Goal: Check status: Check status

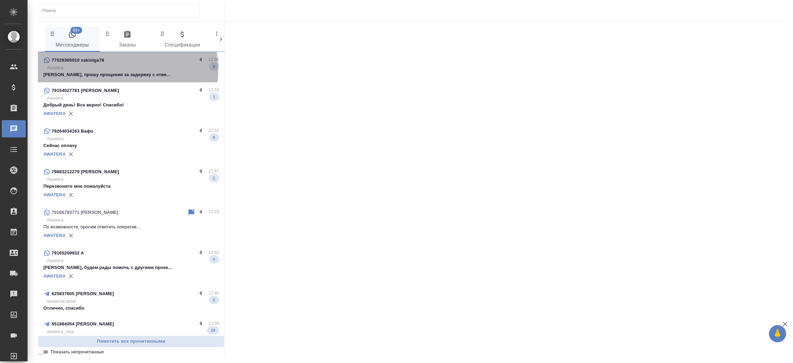
click at [97, 70] on p "Awatera" at bounding box center [133, 67] width 172 height 7
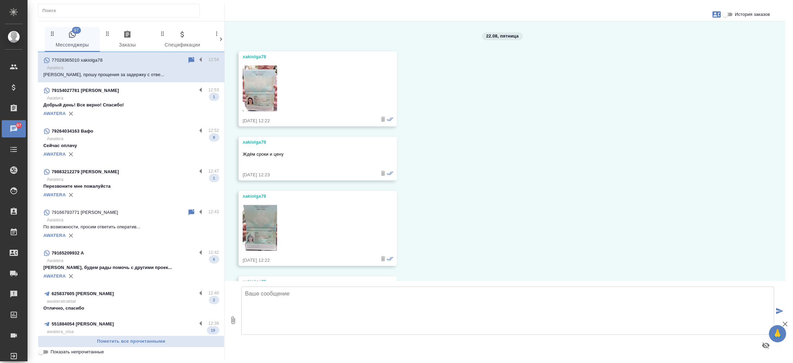
click at [731, 15] on input "История заказов" at bounding box center [724, 14] width 25 height 8
checkbox input "true"
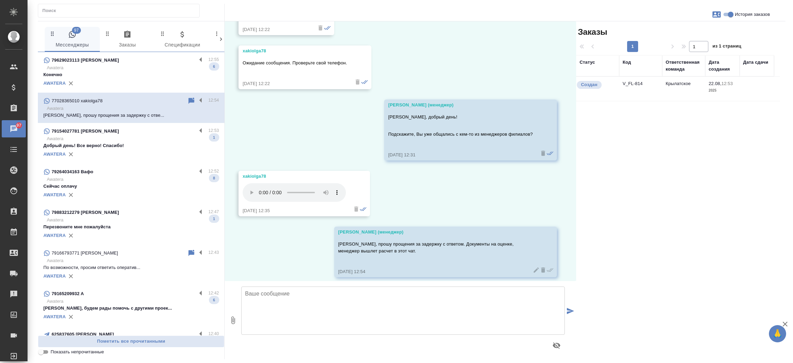
scroll to position [236, 0]
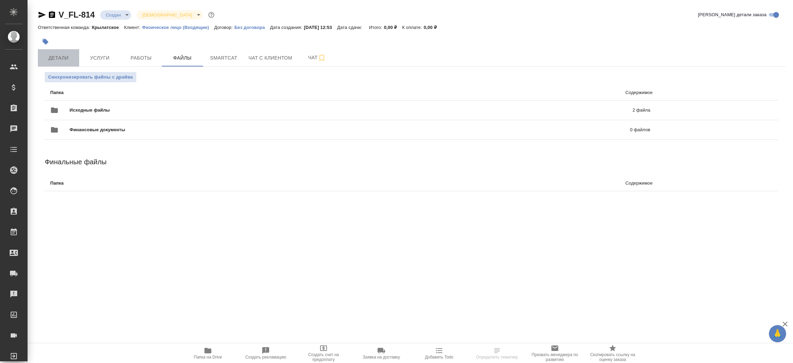
click at [47, 59] on span "Детали" at bounding box center [58, 58] width 33 height 9
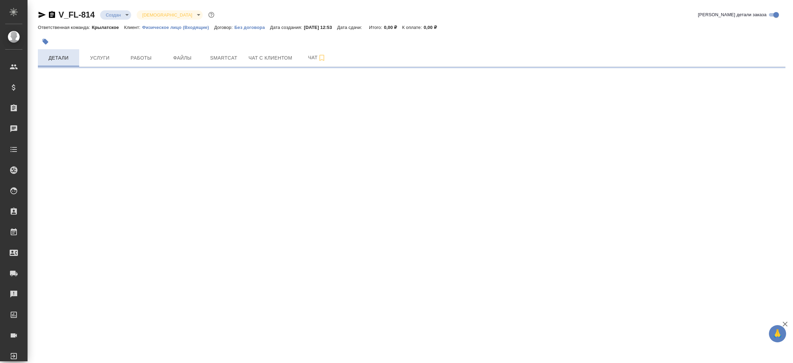
select select "RU"
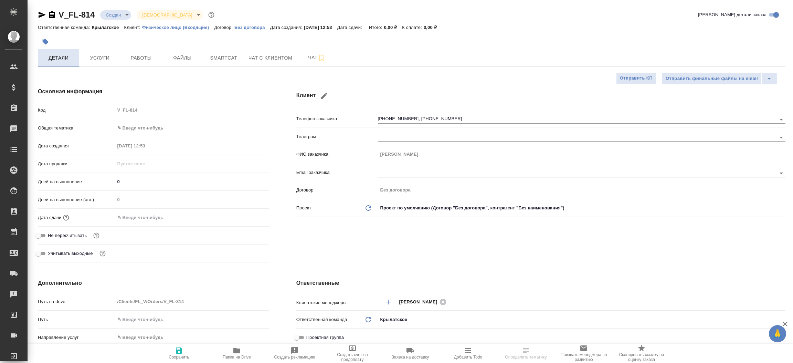
type textarea "x"
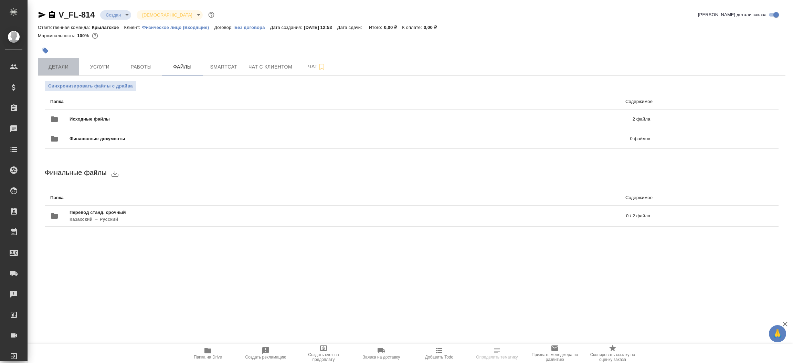
click at [54, 61] on button "Детали" at bounding box center [58, 66] width 41 height 17
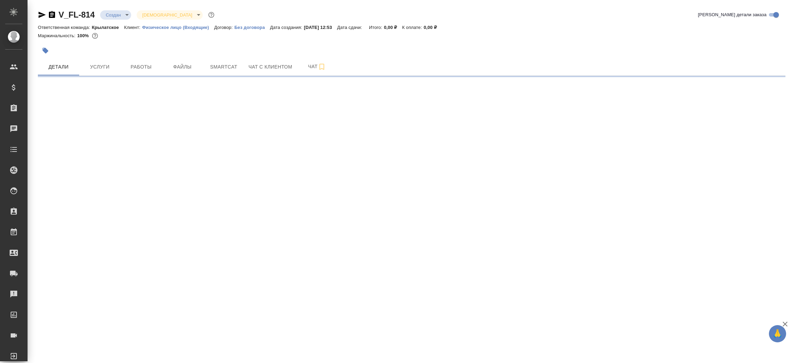
select select "RU"
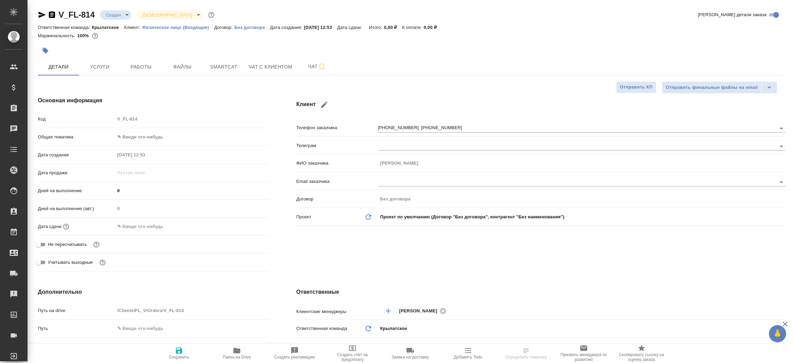
type textarea "x"
click at [287, 226] on div "Клиент Телефон заказчика +79680384921, +77028365010 Телеграм ФИО заказчика Ольг…" at bounding box center [540, 185] width 516 height 205
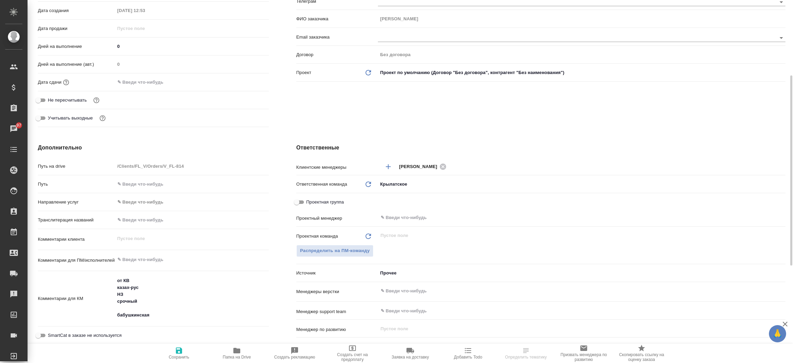
scroll to position [165, 0]
